Goal: Task Accomplishment & Management: Use online tool/utility

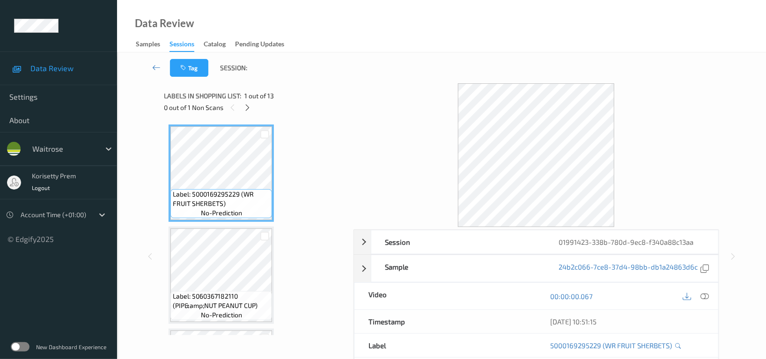
click at [304, 68] on div "Tag Session:" at bounding box center [441, 67] width 610 height 31
click at [248, 105] on icon at bounding box center [248, 107] width 8 height 8
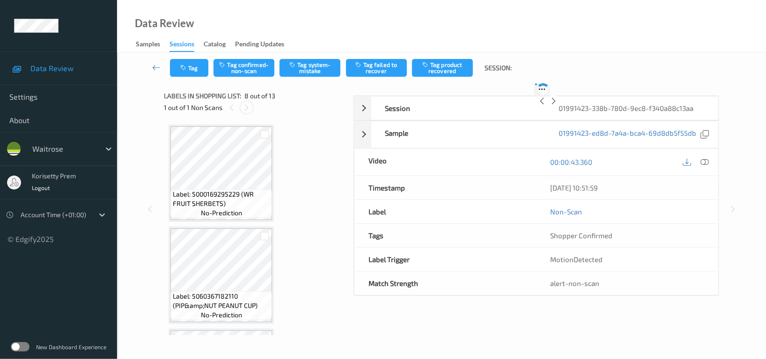
scroll to position [614, 0]
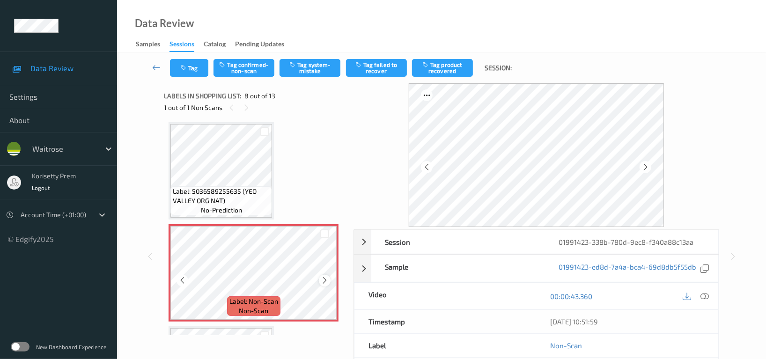
click at [325, 276] on icon at bounding box center [325, 280] width 8 height 8
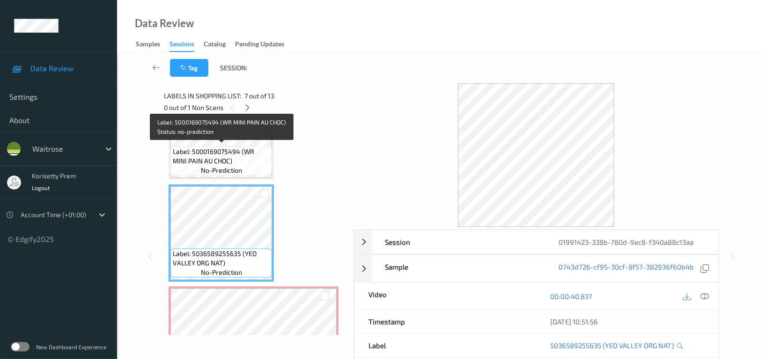
click at [217, 153] on span "Label: 5000169075494 (WR MINI PAIN AU CHOC)" at bounding box center [221, 156] width 97 height 19
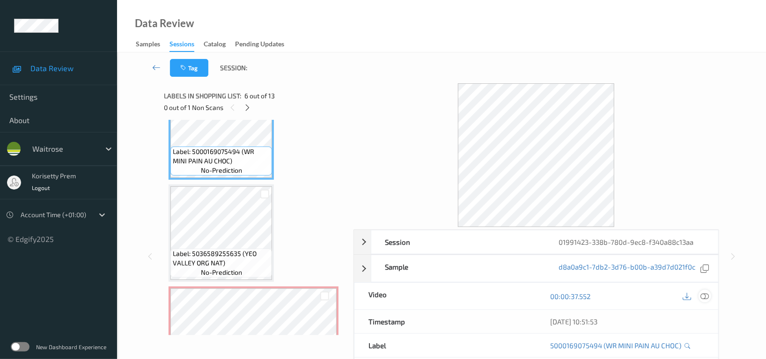
click at [704, 296] on icon at bounding box center [704, 296] width 8 height 8
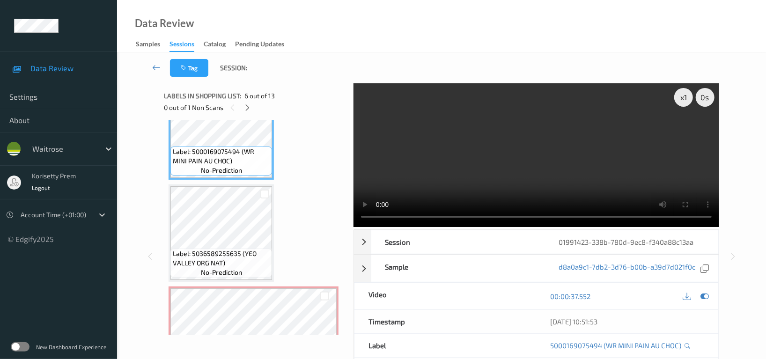
click at [502, 164] on video at bounding box center [535, 155] width 365 height 144
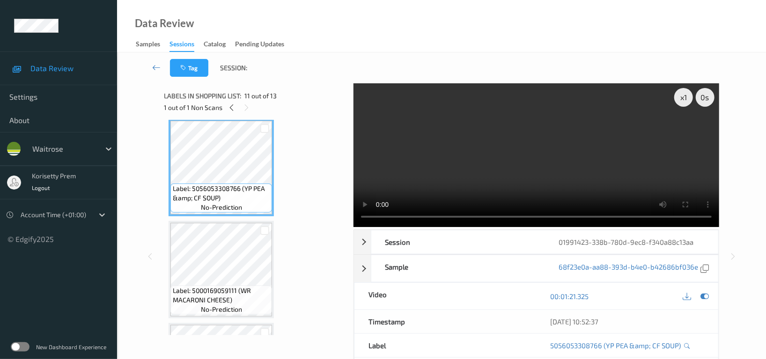
scroll to position [1051, 0]
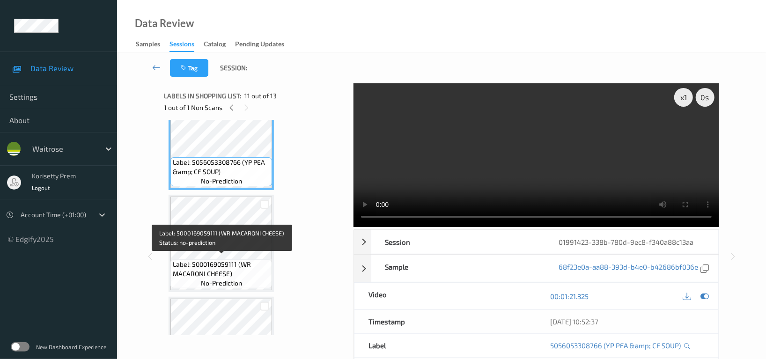
click at [210, 260] on span "Label: 5000169059111 (WR MACARONI CHEESE)" at bounding box center [221, 269] width 97 height 19
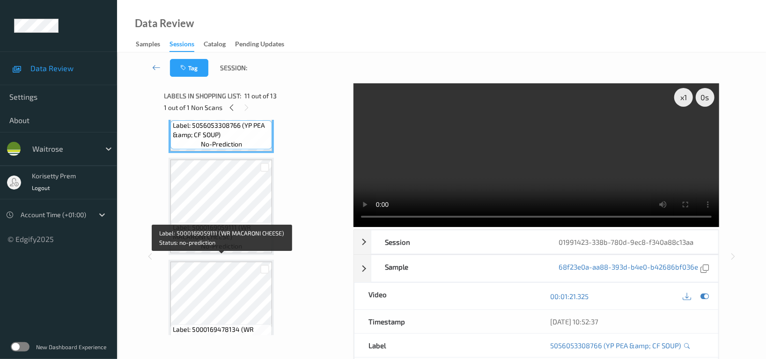
scroll to position [1111, 0]
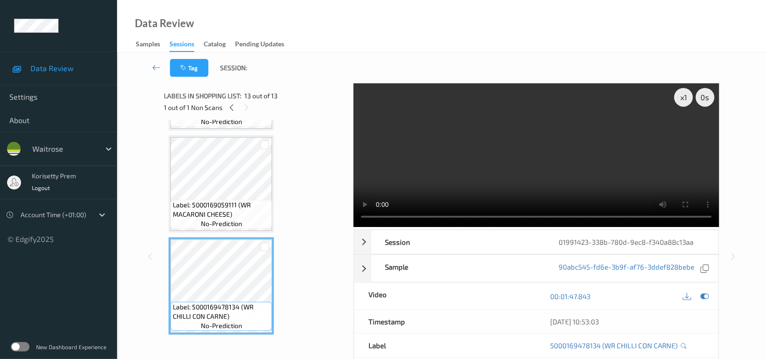
click at [554, 155] on video at bounding box center [535, 155] width 365 height 144
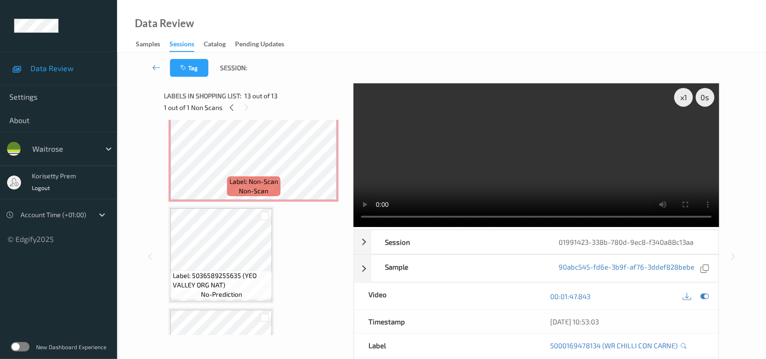
scroll to position [674, 0]
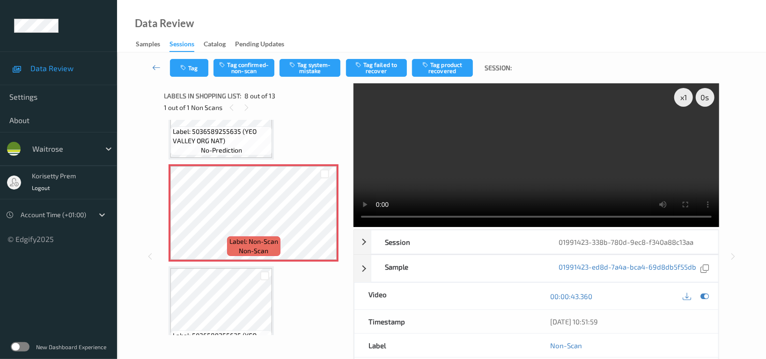
click at [492, 143] on video at bounding box center [535, 155] width 365 height 144
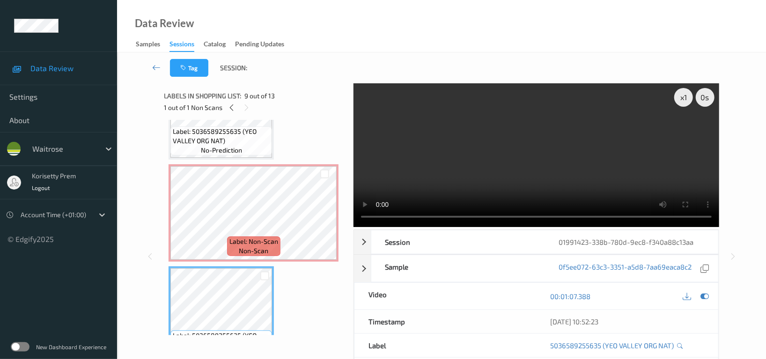
click at [488, 146] on video at bounding box center [535, 155] width 365 height 144
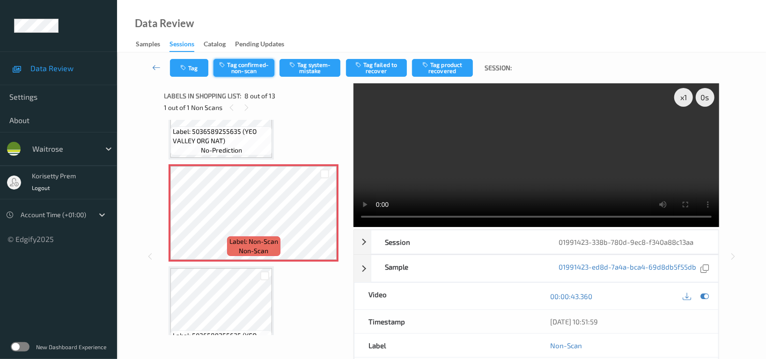
click at [248, 67] on button "Tag confirmed-non-scan" at bounding box center [243, 68] width 61 height 18
click at [380, 65] on button "Tag failed to recover" at bounding box center [376, 68] width 61 height 18
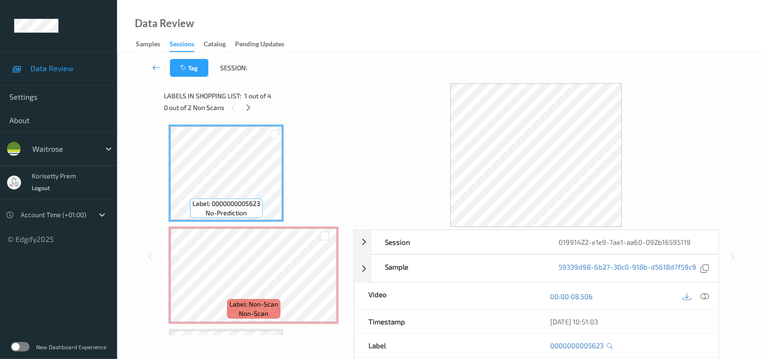
click at [384, 74] on div "Tag Session:" at bounding box center [441, 67] width 610 height 31
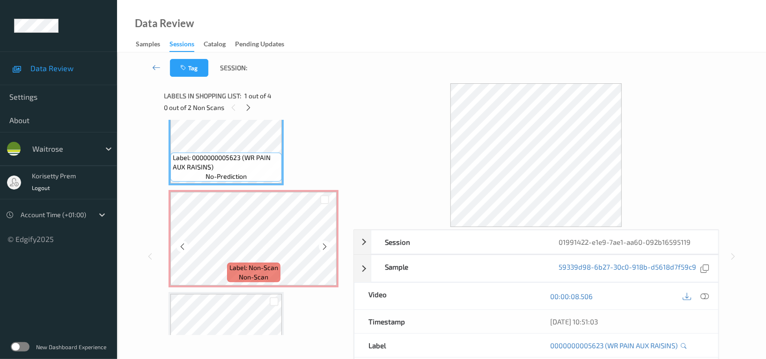
scroll to position [62, 0]
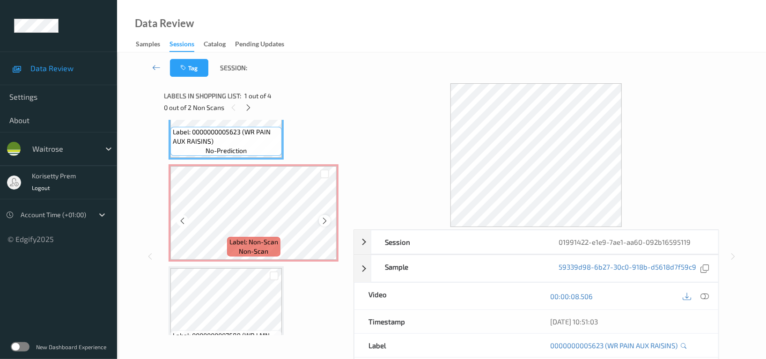
click at [327, 222] on icon at bounding box center [325, 221] width 8 height 8
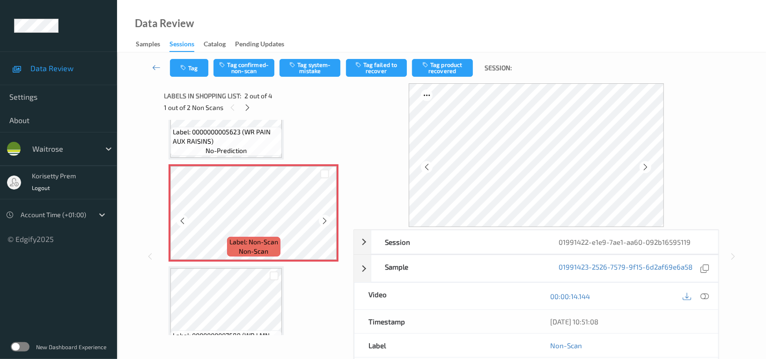
click at [327, 222] on icon at bounding box center [325, 221] width 8 height 8
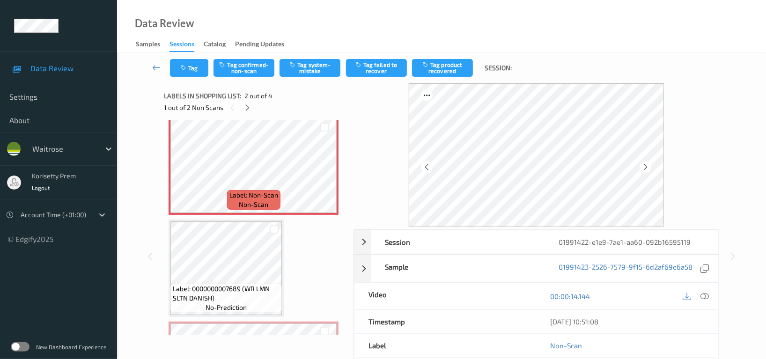
scroll to position [196, 0]
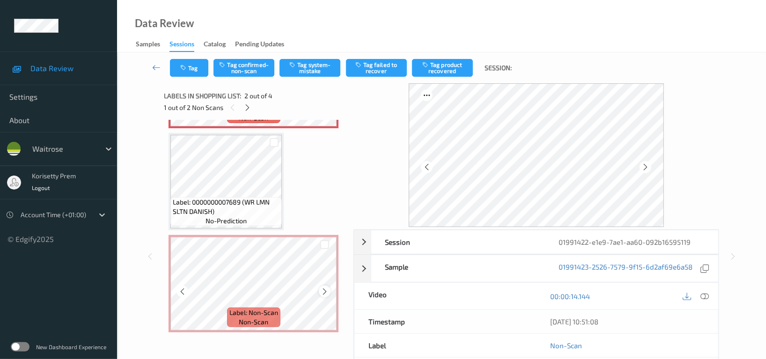
click at [321, 289] on icon at bounding box center [325, 291] width 8 height 8
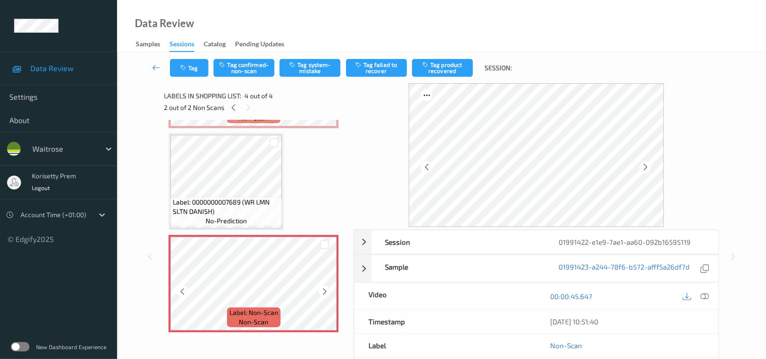
click at [321, 289] on icon at bounding box center [325, 291] width 8 height 8
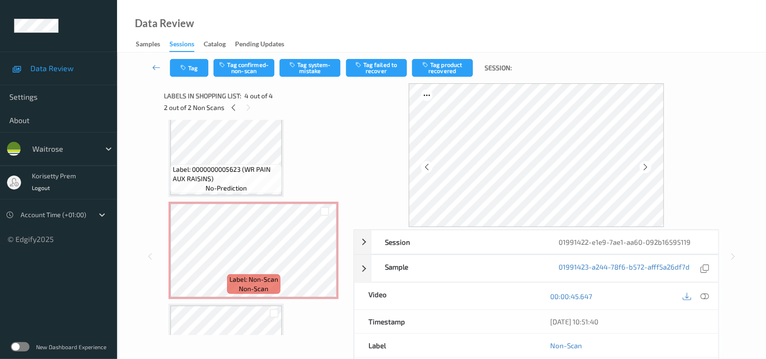
scroll to position [0, 0]
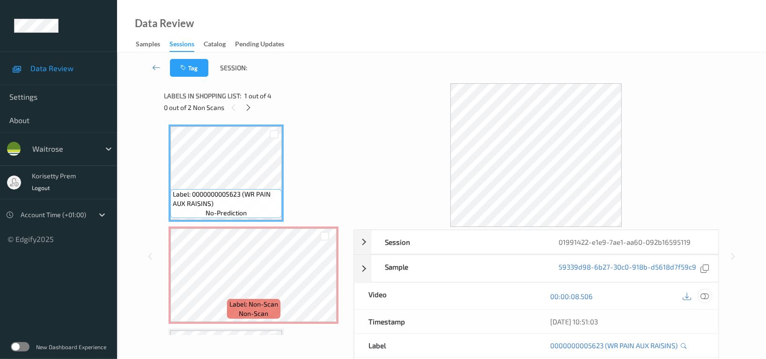
click at [703, 294] on icon at bounding box center [704, 296] width 8 height 8
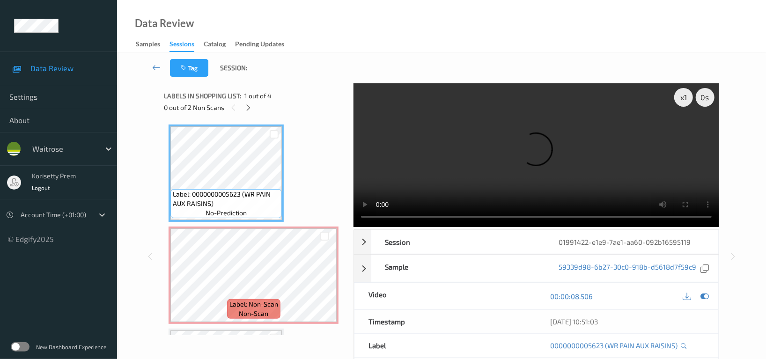
click at [407, 163] on video at bounding box center [535, 155] width 365 height 144
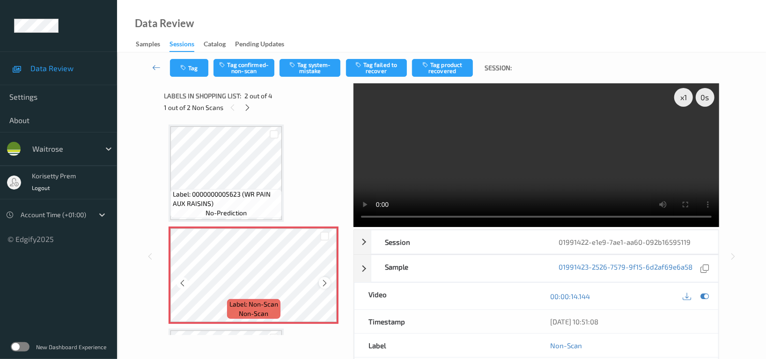
click at [321, 283] on icon at bounding box center [325, 283] width 8 height 8
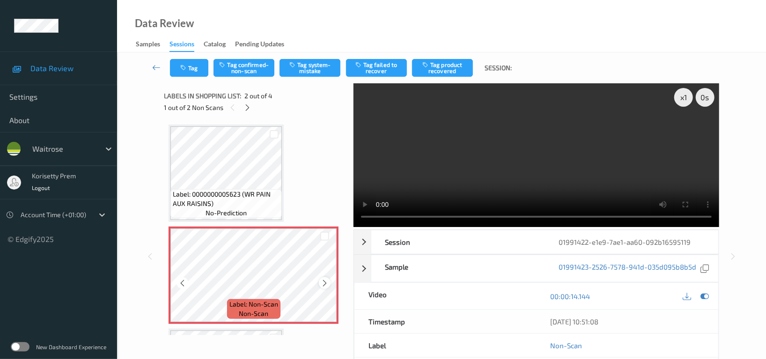
click at [322, 280] on icon at bounding box center [325, 283] width 8 height 8
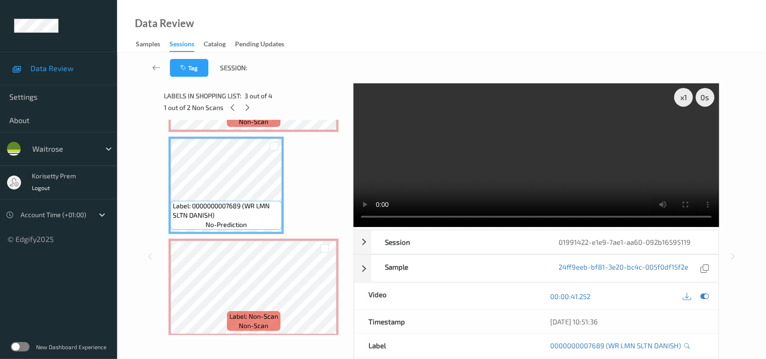
scroll to position [196, 0]
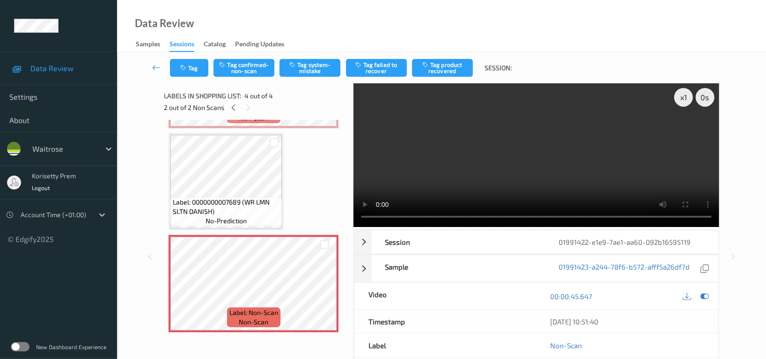
click at [413, 163] on video at bounding box center [535, 155] width 365 height 144
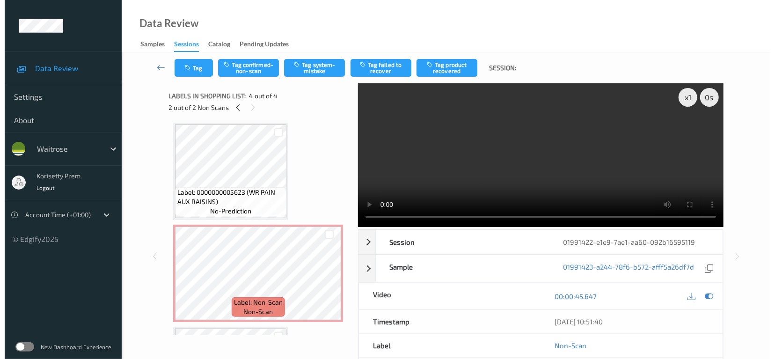
scroll to position [0, 0]
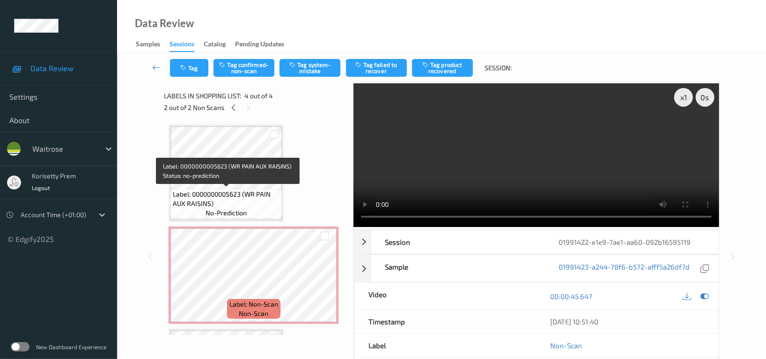
click at [221, 190] on span "Label: 0000000005623 (WR PAIN AUX RAISINS)" at bounding box center [226, 199] width 107 height 19
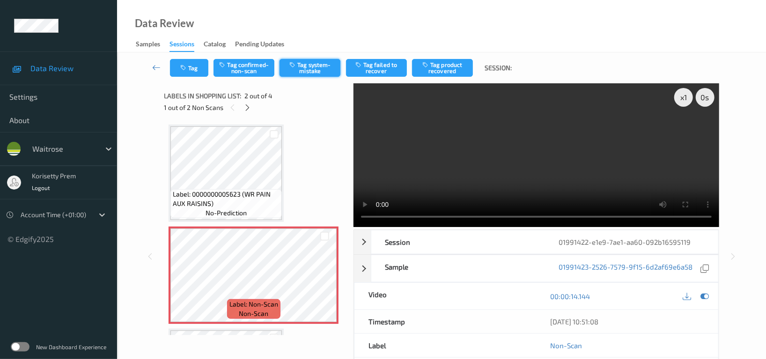
click at [308, 62] on button "Tag system-mistake" at bounding box center [309, 68] width 61 height 18
click at [183, 69] on icon "button" at bounding box center [184, 68] width 8 height 7
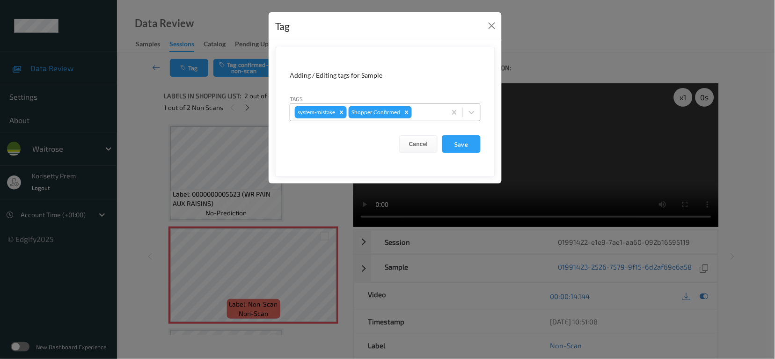
click at [426, 109] on div at bounding box center [428, 112] width 28 height 11
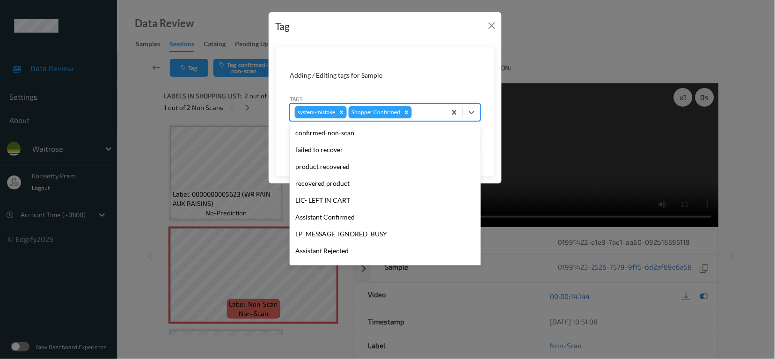
scroll to position [199, 0]
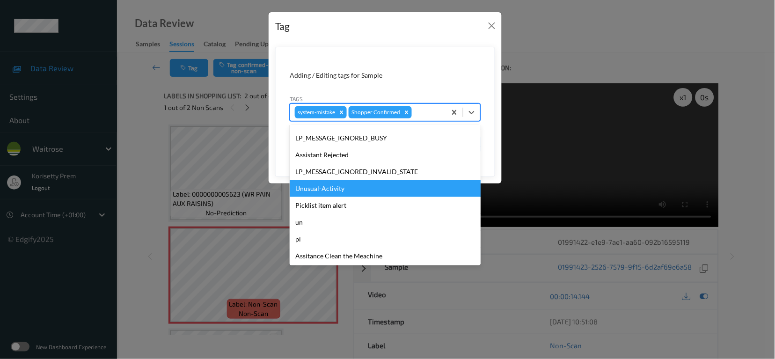
click at [340, 185] on div "Unusual-Activity" at bounding box center [385, 188] width 191 height 17
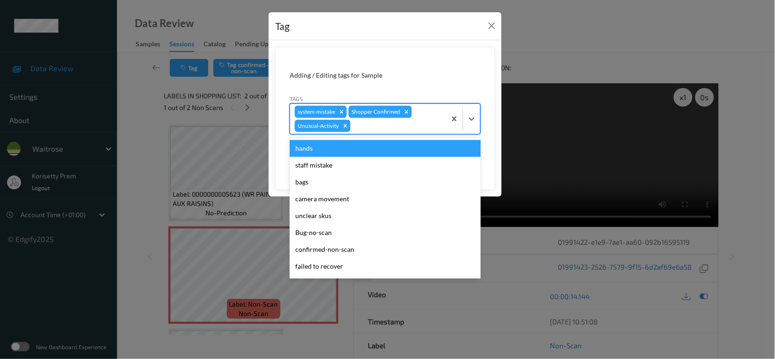
click at [396, 128] on div at bounding box center [396, 125] width 89 height 11
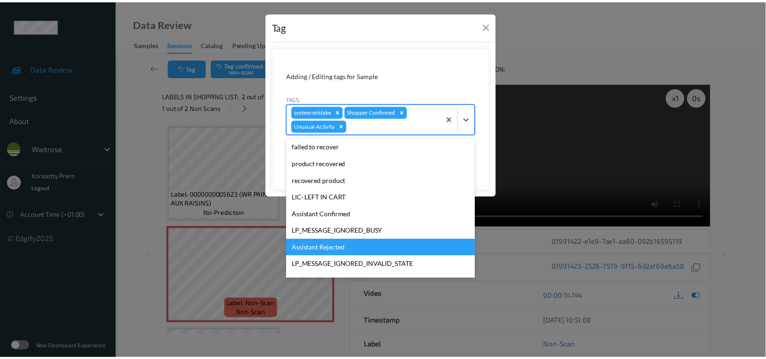
scroll to position [183, 0]
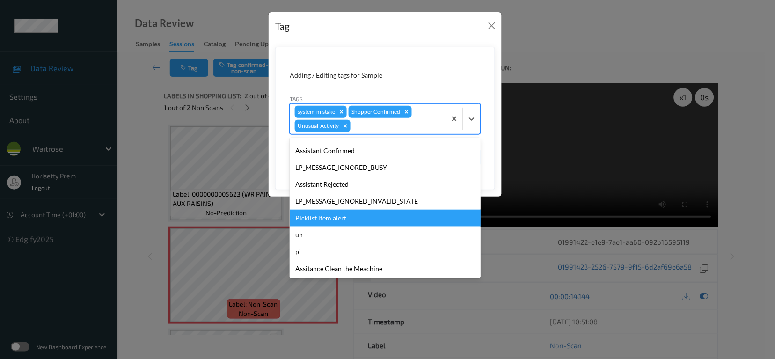
click at [348, 219] on div "Picklist item alert" at bounding box center [385, 218] width 191 height 17
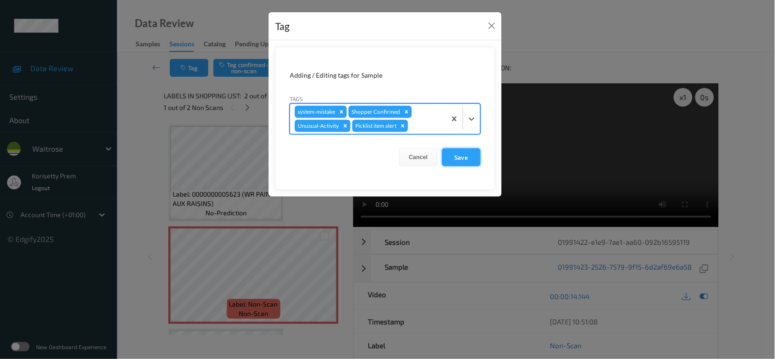
click at [447, 156] on button "Save" at bounding box center [461, 157] width 38 height 18
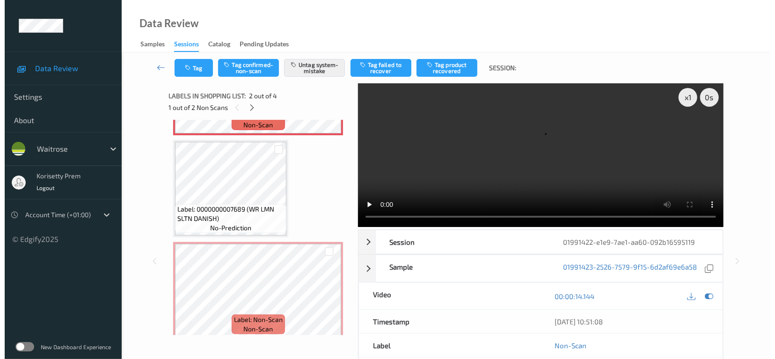
scroll to position [196, 0]
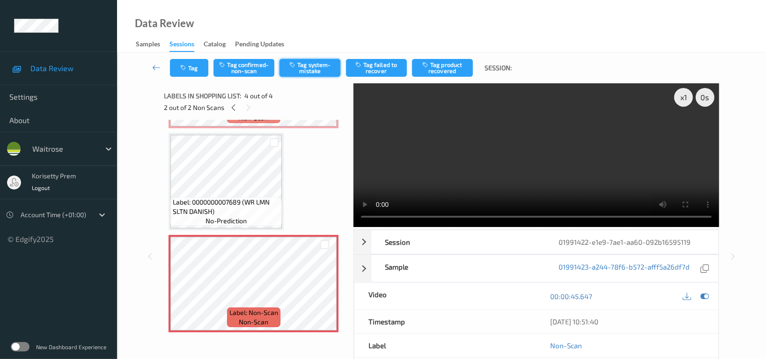
click at [296, 68] on button "Tag system-mistake" at bounding box center [309, 68] width 61 height 18
click at [189, 69] on button "Tag" at bounding box center [189, 68] width 38 height 18
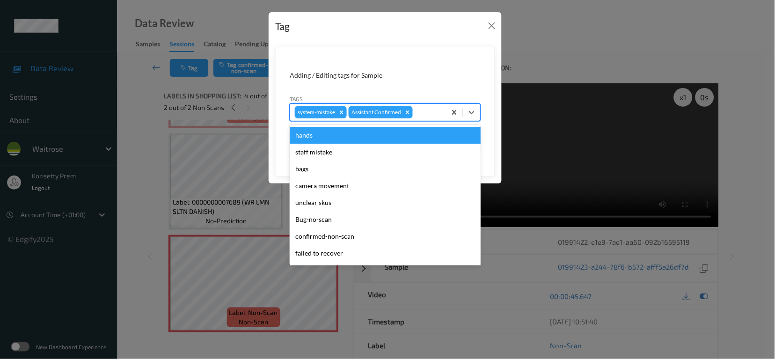
click at [427, 115] on div at bounding box center [428, 112] width 27 height 11
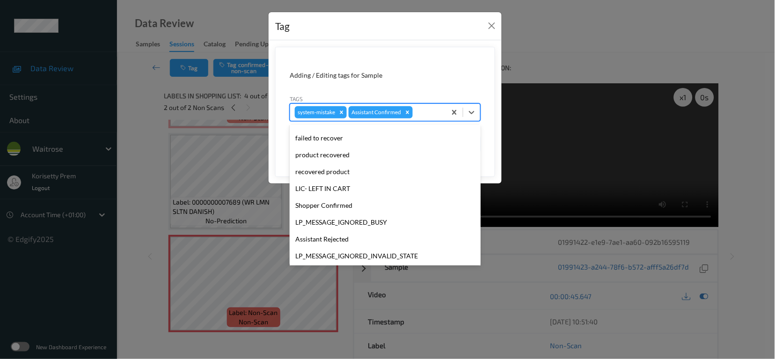
scroll to position [199, 0]
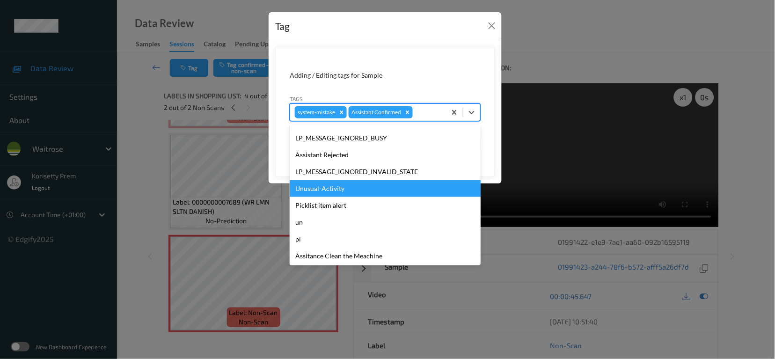
click at [319, 185] on div "Unusual-Activity" at bounding box center [385, 188] width 191 height 17
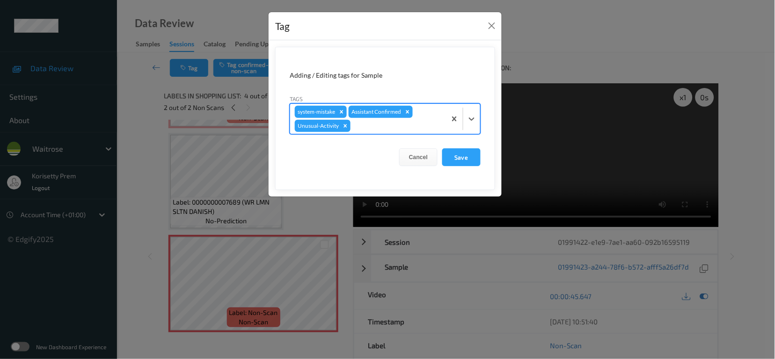
click at [370, 124] on div at bounding box center [396, 125] width 89 height 11
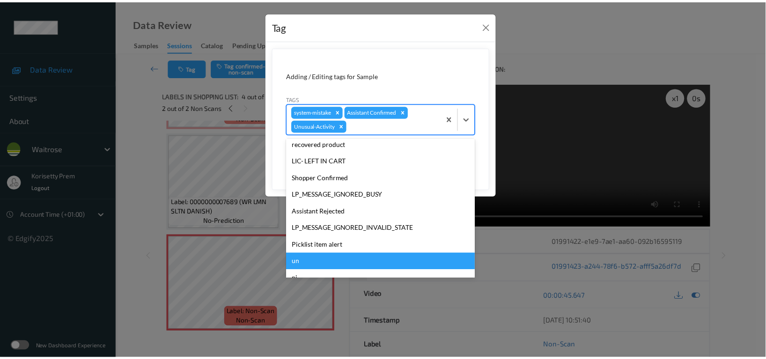
scroll to position [183, 0]
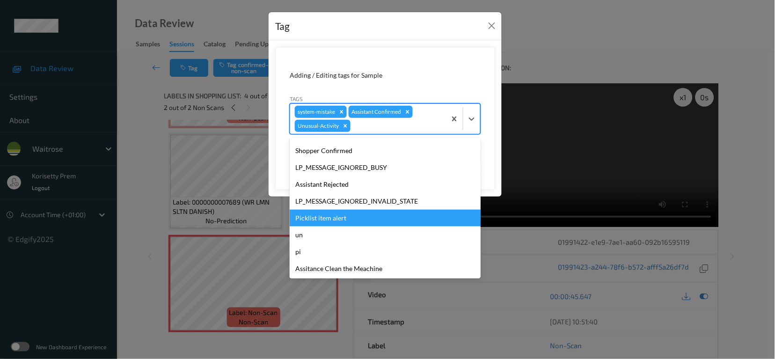
click at [323, 215] on div "Picklist item alert" at bounding box center [385, 218] width 191 height 17
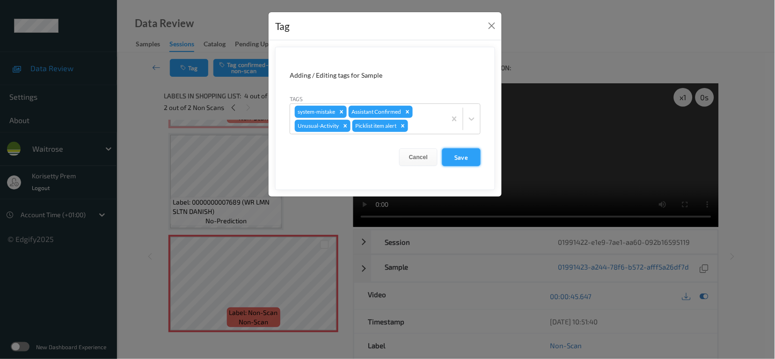
click at [461, 158] on button "Save" at bounding box center [461, 157] width 38 height 18
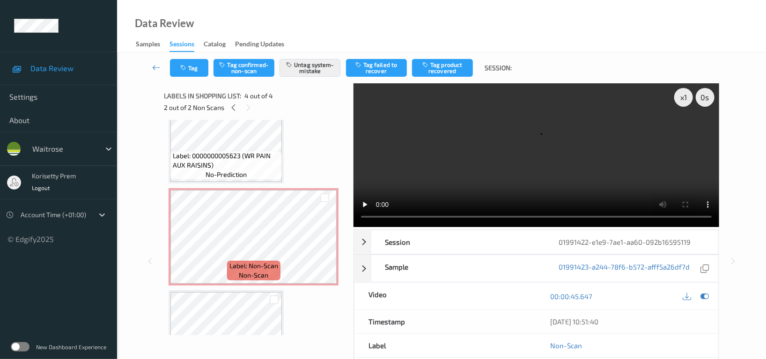
scroll to position [0, 0]
